Goal: Task Accomplishment & Management: Complete application form

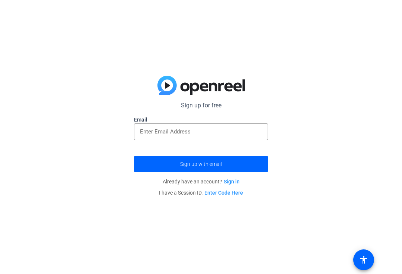
click at [195, 130] on input "email" at bounding box center [201, 131] width 122 height 9
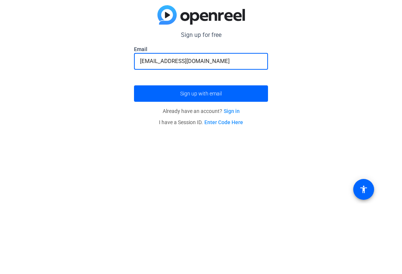
click at [242, 155] on span "submit" at bounding box center [201, 164] width 134 height 18
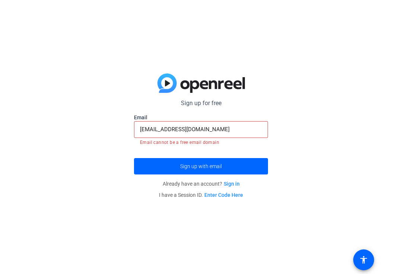
click at [246, 126] on input "[EMAIL_ADDRESS][DOMAIN_NAME]" at bounding box center [201, 129] width 122 height 9
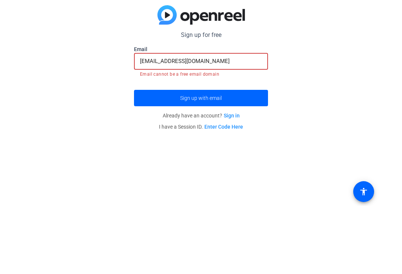
click at [300, 84] on div "Sign up for free Email [EMAIL_ADDRESS][DOMAIN_NAME] Email cannot be a free emai…" at bounding box center [201, 137] width 402 height 274
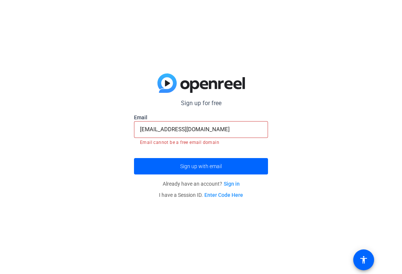
click at [223, 157] on span "submit" at bounding box center [201, 166] width 134 height 18
click at [226, 162] on span "submit" at bounding box center [201, 166] width 134 height 18
click at [229, 125] on input "[EMAIL_ADDRESS][DOMAIN_NAME]" at bounding box center [201, 129] width 122 height 9
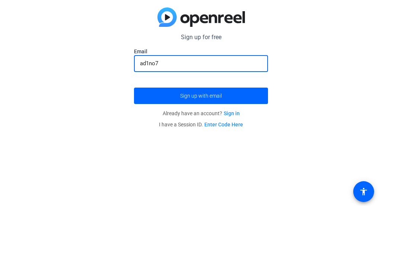
type input "ad1no"
click at [231, 178] on link "Sign in" at bounding box center [232, 181] width 16 height 6
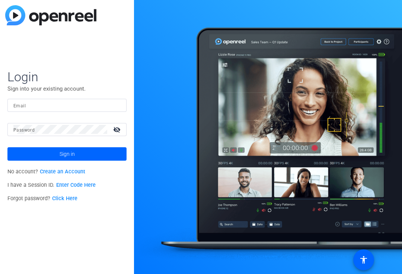
click at [107, 109] on input "Email" at bounding box center [66, 105] width 107 height 9
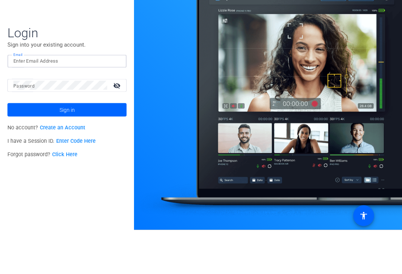
click at [155, 79] on div at bounding box center [268, 137] width 268 height 274
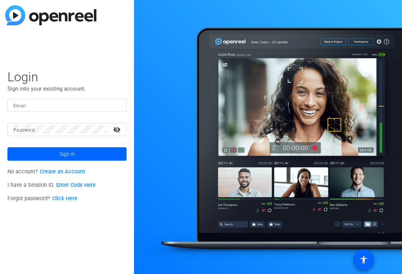
click at [71, 169] on link "Create an Account" at bounding box center [62, 171] width 45 height 6
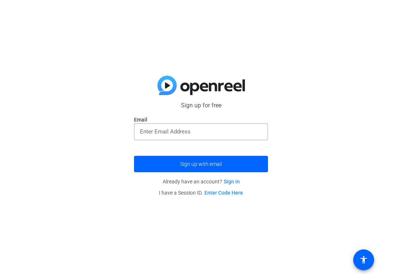
click at [215, 132] on input "email" at bounding box center [201, 131] width 122 height 9
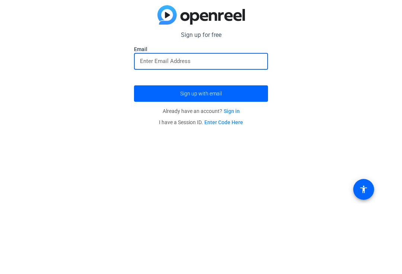
type input "[EMAIL_ADDRESS][DOMAIN_NAME]"
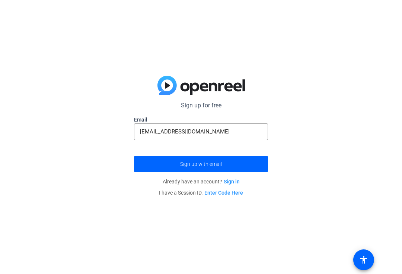
click at [238, 165] on span "submit" at bounding box center [201, 164] width 134 height 18
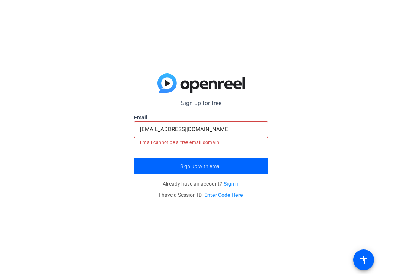
click at [242, 125] on input "[EMAIL_ADDRESS][DOMAIN_NAME]" at bounding box center [201, 129] width 122 height 9
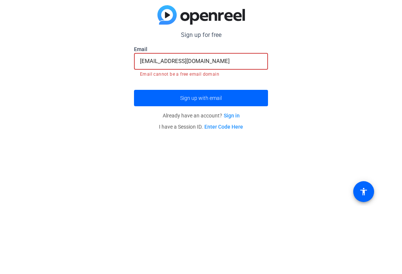
click at [244, 125] on input "[EMAIL_ADDRESS][DOMAIN_NAME]" at bounding box center [201, 129] width 122 height 9
